Goal: Task Accomplishment & Management: Use online tool/utility

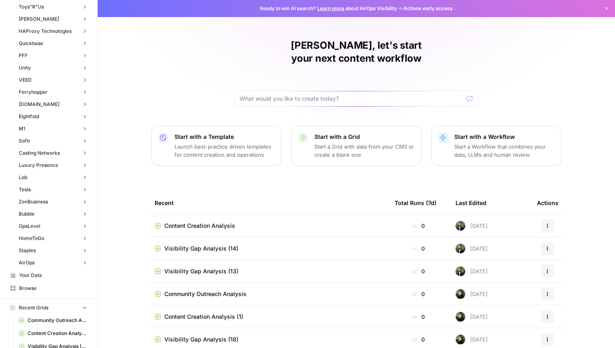
scroll to position [2964, 0]
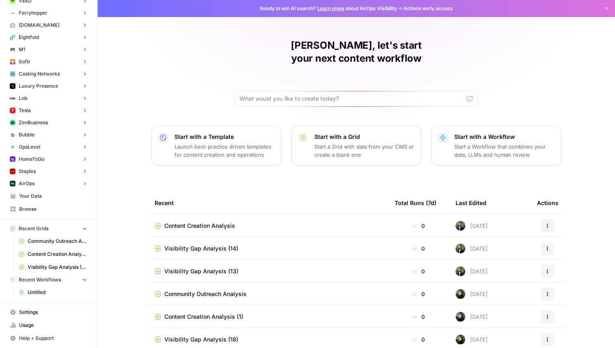
click at [31, 206] on span "Browse" at bounding box center [53, 209] width 68 height 7
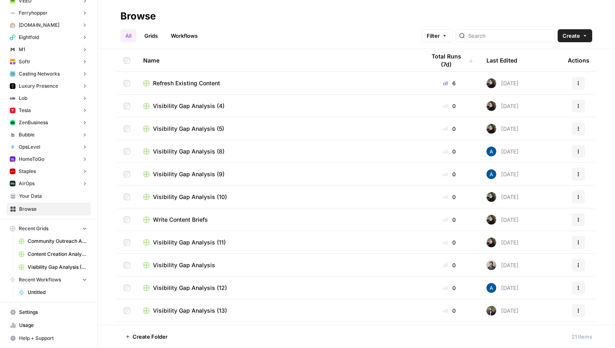
click at [153, 37] on link "Grids" at bounding box center [150, 35] width 23 height 13
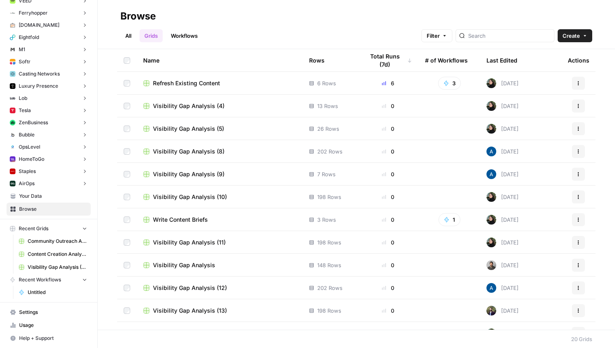
click at [452, 39] on button "Filter" at bounding box center [436, 35] width 31 height 13
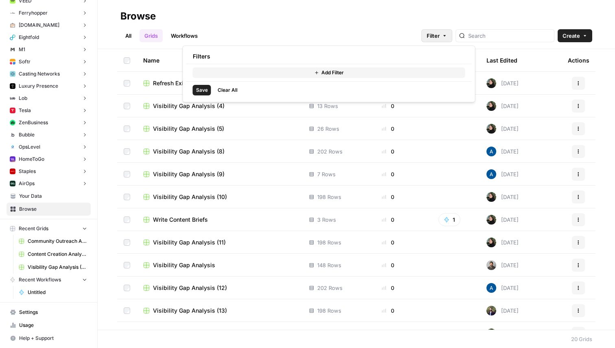
click at [293, 22] on h2 "Browse" at bounding box center [355, 16] width 471 height 13
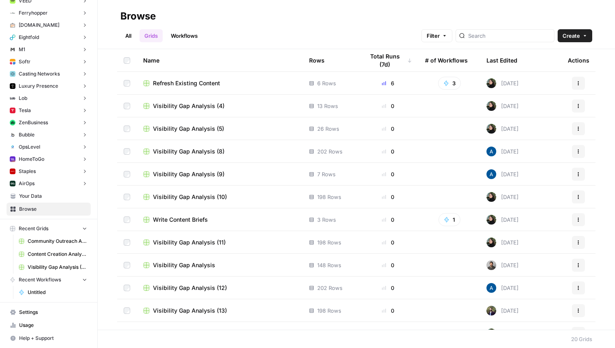
click at [192, 33] on link "Workflows" at bounding box center [184, 35] width 37 height 13
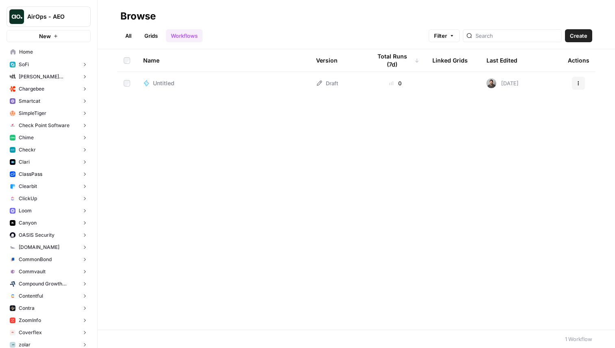
click at [50, 25] on button "AirOps - AEO" at bounding box center [49, 17] width 84 height 20
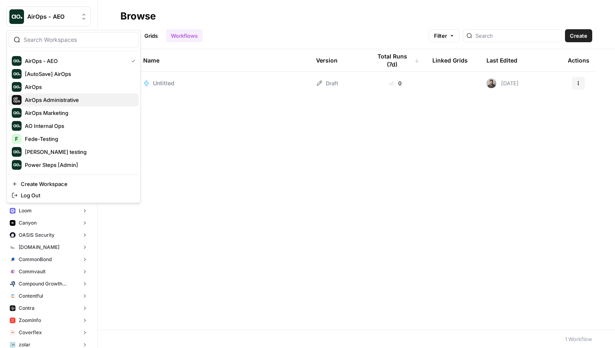
click at [55, 100] on span "AirOps Administrative" at bounding box center [78, 100] width 107 height 8
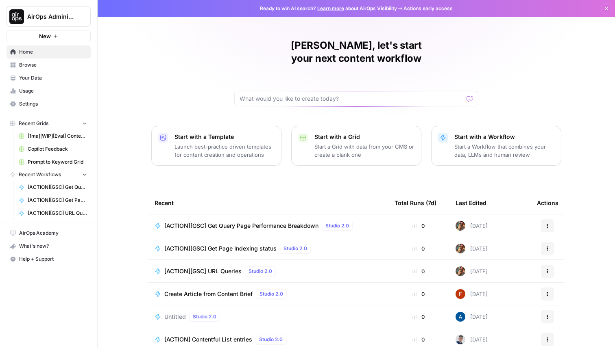
click at [51, 72] on link "Your Data" at bounding box center [49, 78] width 84 height 13
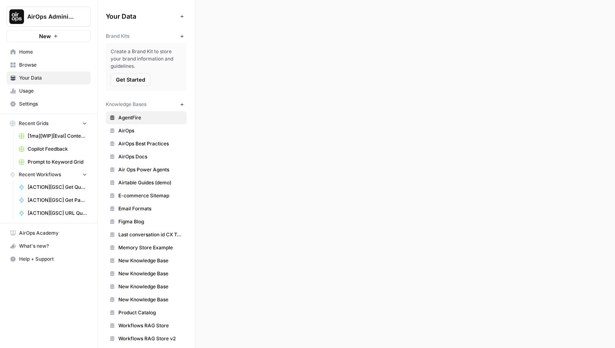
click at [51, 65] on span "Browse" at bounding box center [53, 64] width 68 height 7
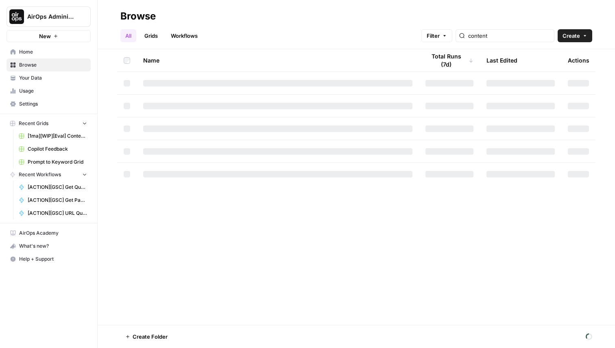
click at [178, 35] on link "Workflows" at bounding box center [184, 35] width 37 height 13
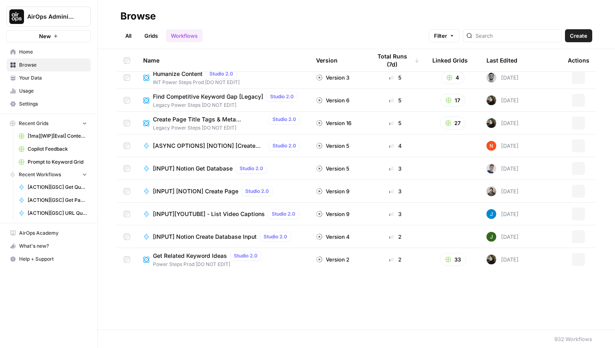
scroll to position [648, 0]
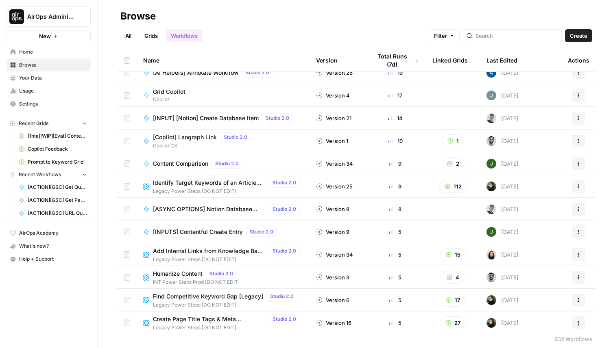
click at [217, 33] on div "All Grids Workflows Filter Create" at bounding box center [355, 33] width 471 height 20
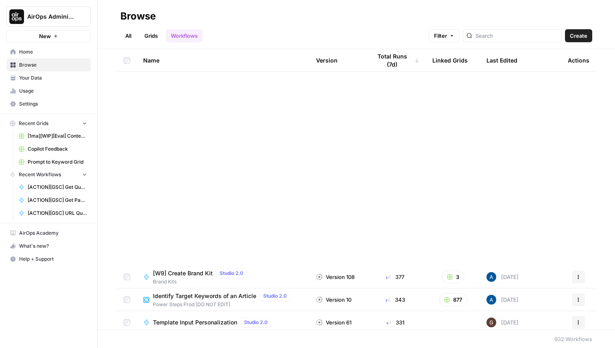
scroll to position [0, 0]
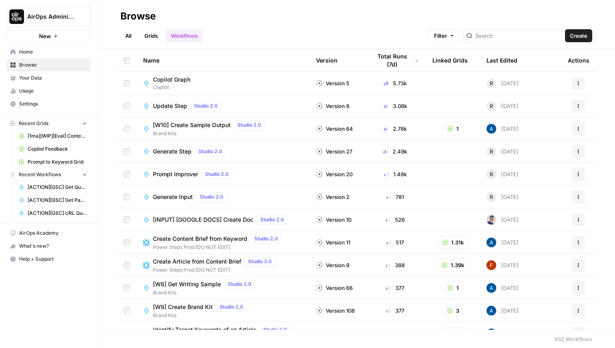
click at [66, 22] on button "AirOps Administrative" at bounding box center [49, 17] width 84 height 20
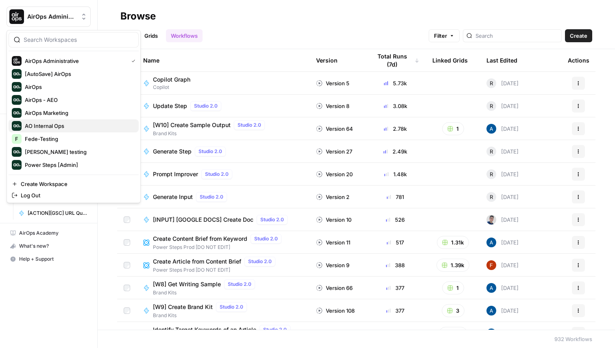
click at [56, 128] on span "AO Internal Ops" at bounding box center [78, 126] width 107 height 8
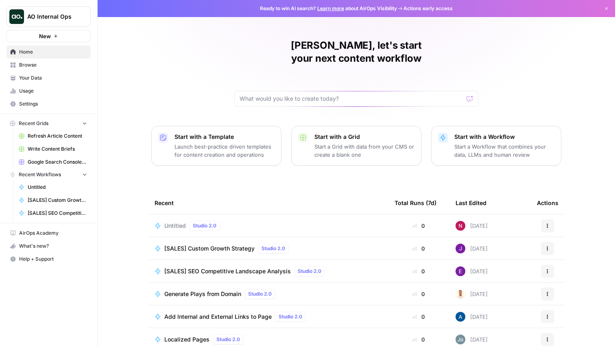
click at [41, 65] on span "Browse" at bounding box center [53, 64] width 68 height 7
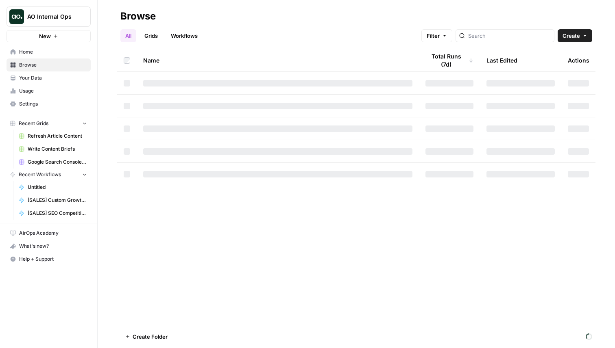
click at [183, 34] on link "Workflows" at bounding box center [184, 35] width 37 height 13
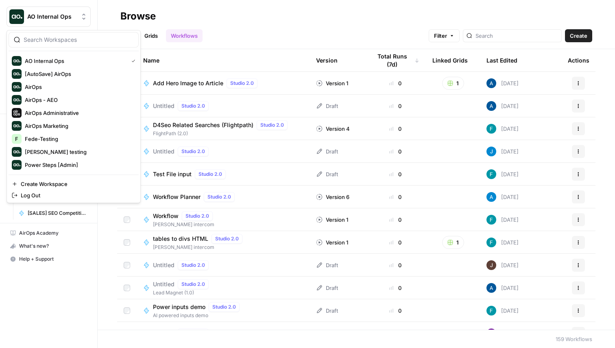
click at [45, 13] on span "AO Internal Ops" at bounding box center [51, 17] width 49 height 8
click at [59, 161] on span "Power Steps [Admin]" at bounding box center [78, 165] width 107 height 8
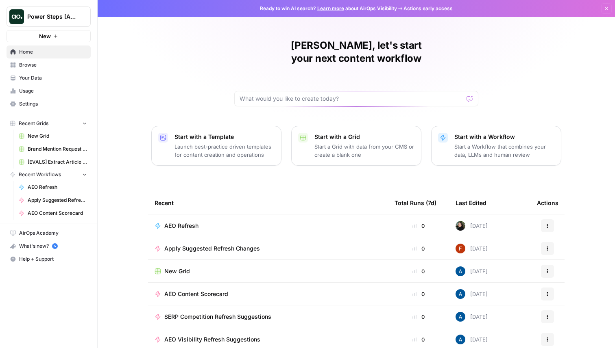
click at [31, 67] on span "Browse" at bounding box center [53, 64] width 68 height 7
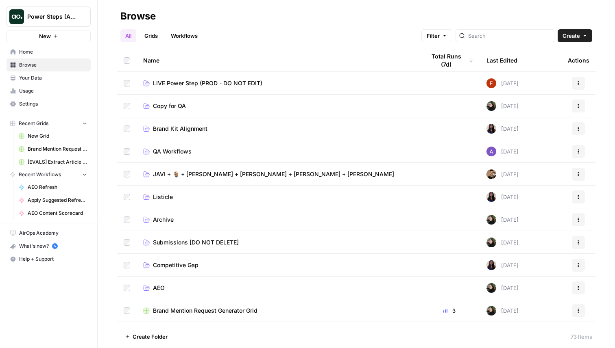
click at [156, 34] on link "Grids" at bounding box center [150, 35] width 23 height 13
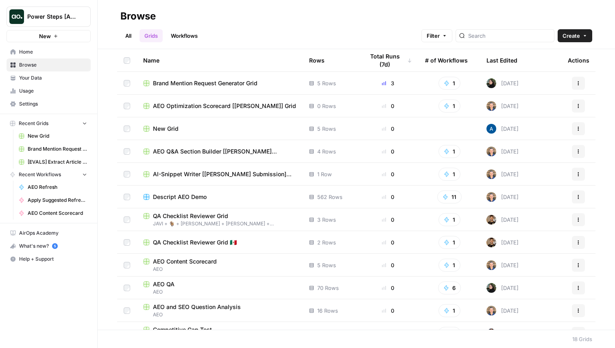
click at [185, 41] on link "Workflows" at bounding box center [184, 35] width 37 height 13
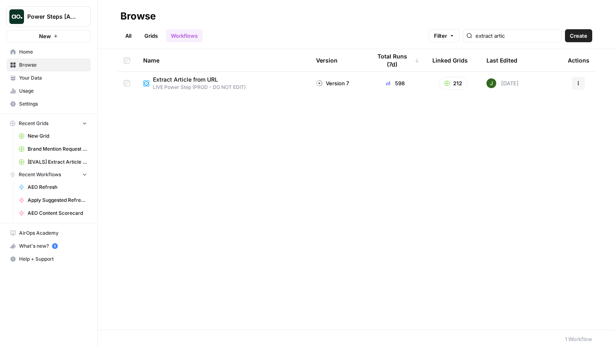
click at [166, 78] on span "Extract Article from URL" at bounding box center [196, 80] width 86 height 8
click at [224, 33] on div "All Grids Workflows Filter extract artic Create" at bounding box center [355, 33] width 471 height 20
click at [217, 37] on div "All Grids Workflows Filter extract artic Create" at bounding box center [355, 33] width 471 height 20
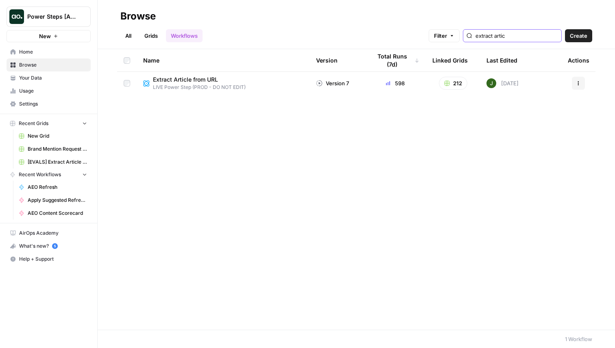
click at [525, 34] on input "extract artic" at bounding box center [516, 36] width 83 height 8
click at [553, 35] on input "extract artic" at bounding box center [516, 36] width 83 height 8
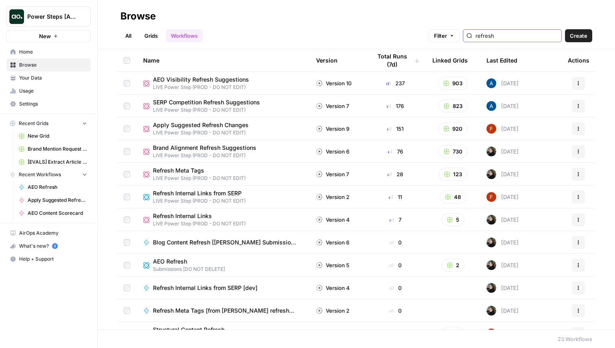
type input "refresh"
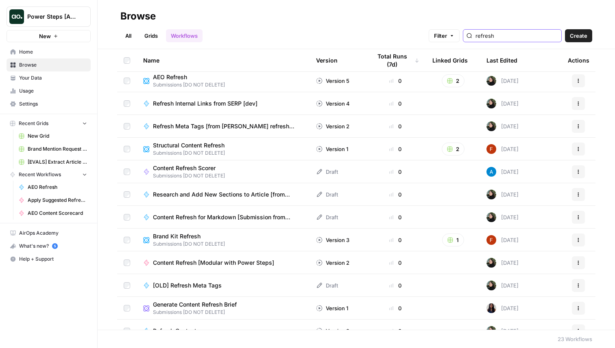
scroll to position [265, 0]
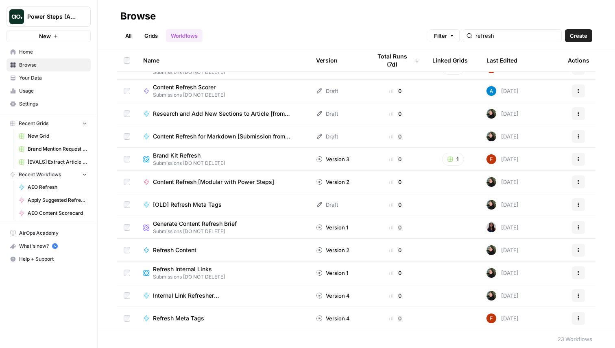
click at [168, 249] on span "Refresh Content" at bounding box center [174, 250] width 43 height 8
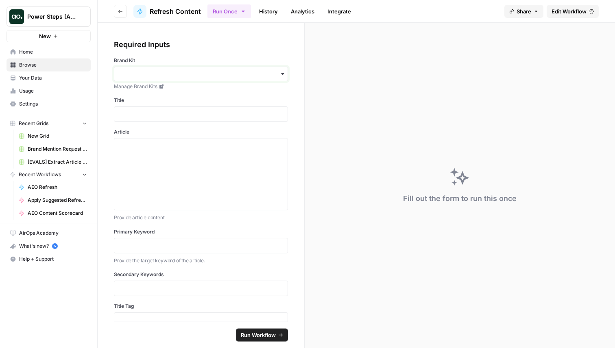
click at [123, 71] on input "Brand Kit" at bounding box center [200, 74] width 163 height 8
click at [155, 59] on label "Brand Kit" at bounding box center [201, 60] width 174 height 7
click at [155, 70] on input "Brand Kit" at bounding box center [200, 74] width 163 height 8
click at [120, 58] on label "Brand Kit" at bounding box center [201, 60] width 174 height 7
click at [120, 70] on input "Brand Kit" at bounding box center [200, 74] width 163 height 8
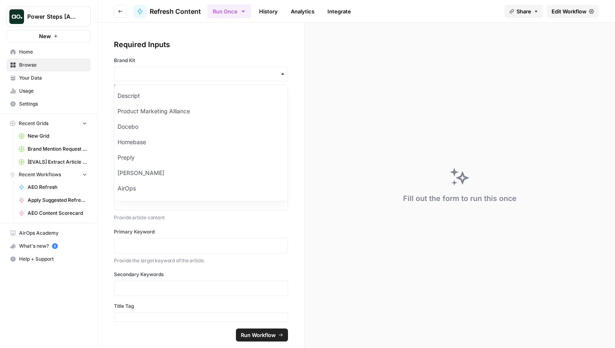
click at [120, 58] on label "Brand Kit" at bounding box center [201, 60] width 174 height 7
click at [120, 70] on input "Brand Kit" at bounding box center [200, 74] width 163 height 8
click at [145, 61] on label "Brand Kit" at bounding box center [201, 60] width 174 height 7
click at [145, 70] on input "Brand Kit" at bounding box center [200, 74] width 163 height 8
click at [172, 58] on label "Brand Kit" at bounding box center [201, 60] width 174 height 7
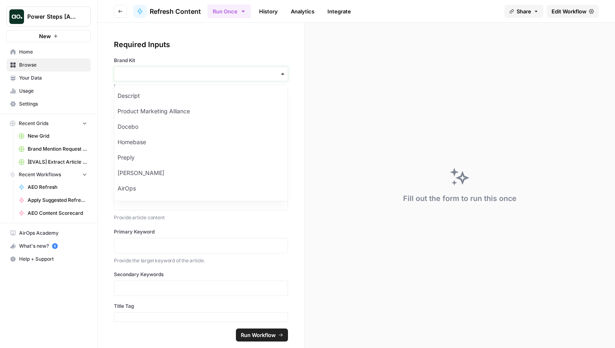
click at [172, 70] on input "Brand Kit" at bounding box center [200, 74] width 163 height 8
click at [152, 116] on p at bounding box center [200, 114] width 163 height 8
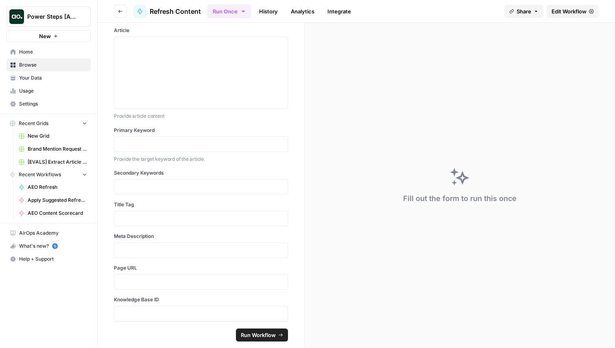
scroll to position [122, 0]
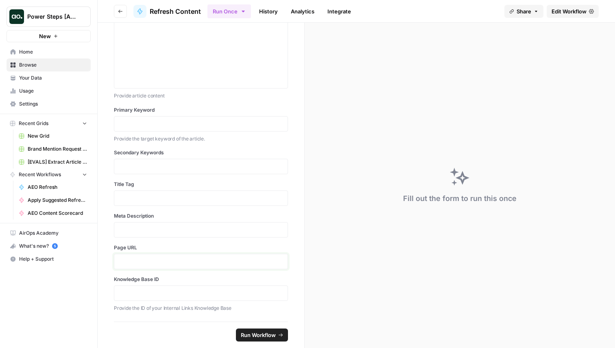
click at [163, 264] on p at bounding box center [200, 262] width 163 height 8
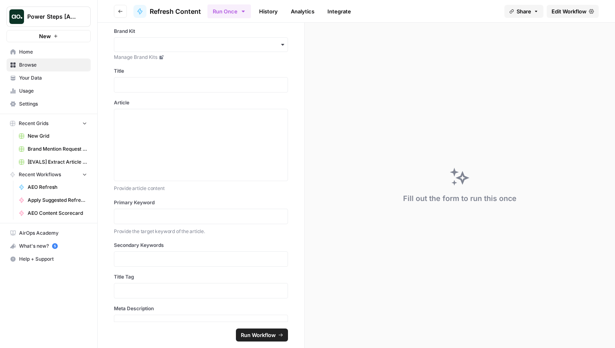
scroll to position [0, 0]
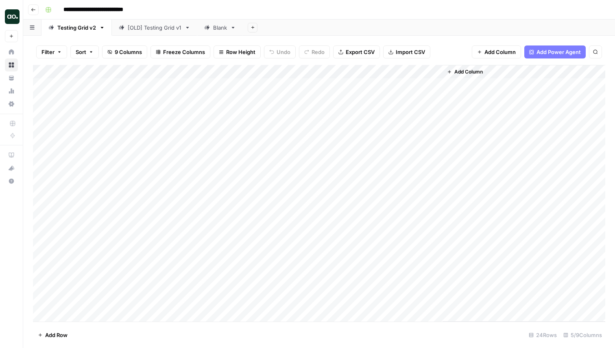
click at [243, 85] on div "Add Column" at bounding box center [319, 193] width 572 height 257
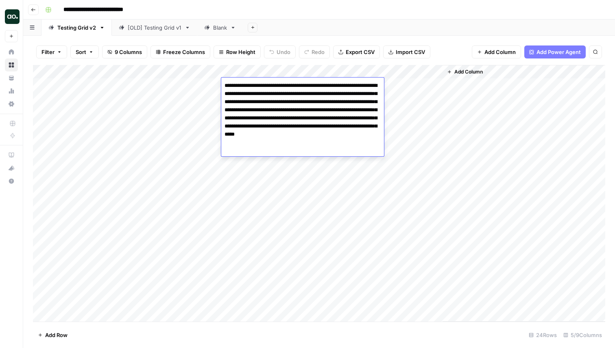
drag, startPoint x: 295, startPoint y: 153, endPoint x: 224, endPoint y: 82, distance: 100.6
click at [224, 82] on textarea "**********" at bounding box center [302, 118] width 163 height 76
click at [297, 126] on textarea "**********" at bounding box center [302, 118] width 163 height 76
click at [352, 71] on div "Add Column" at bounding box center [319, 193] width 572 height 257
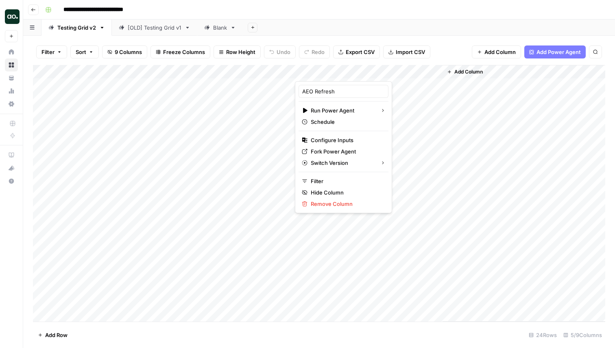
click at [415, 38] on div "Filter Sort 9 Columns Freeze Columns Row Height Undo Redo Export CSV Import CSV…" at bounding box center [318, 192] width 591 height 313
